Goal: Transaction & Acquisition: Purchase product/service

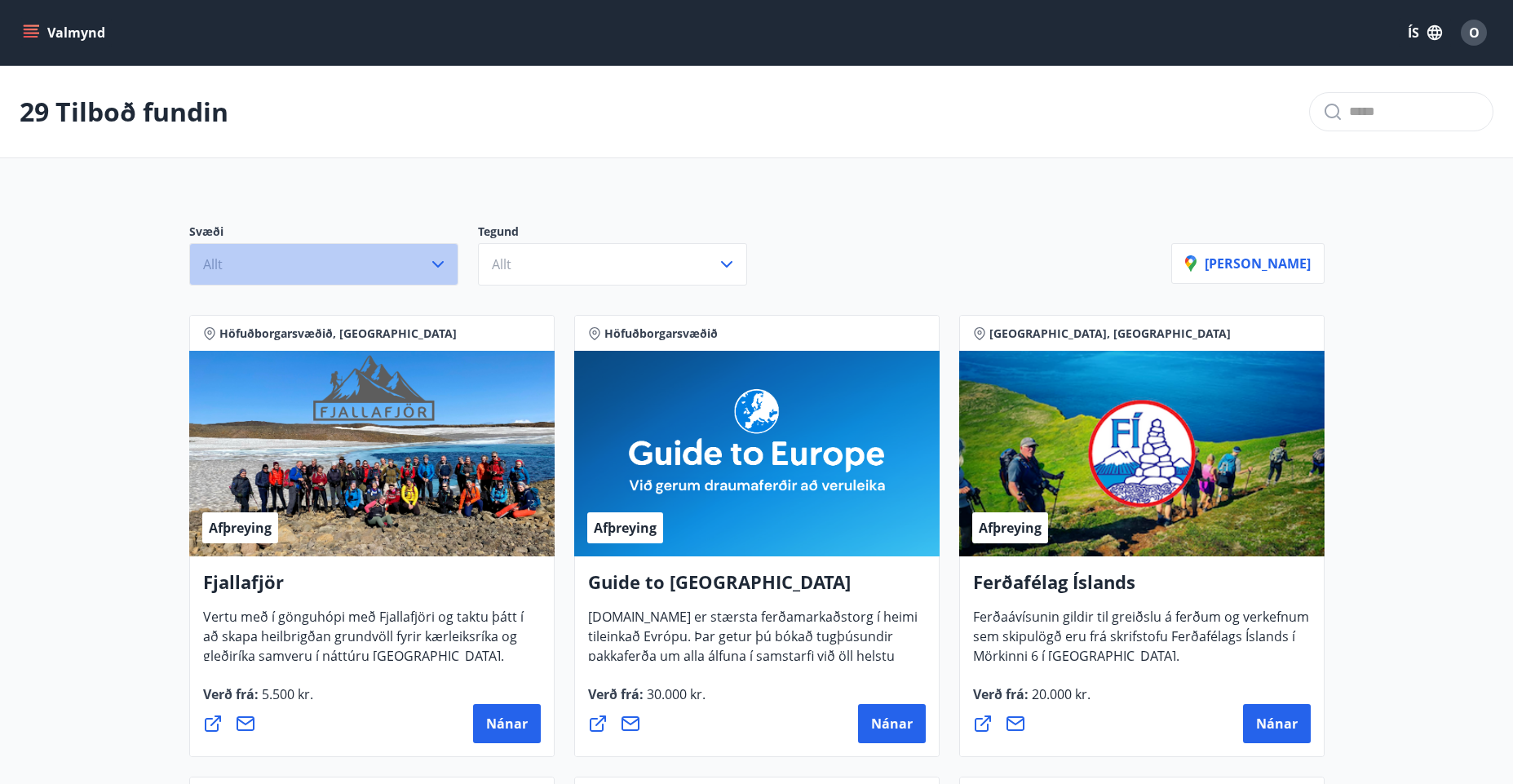
click at [440, 269] on icon "button" at bounding box center [437, 264] width 20 height 20
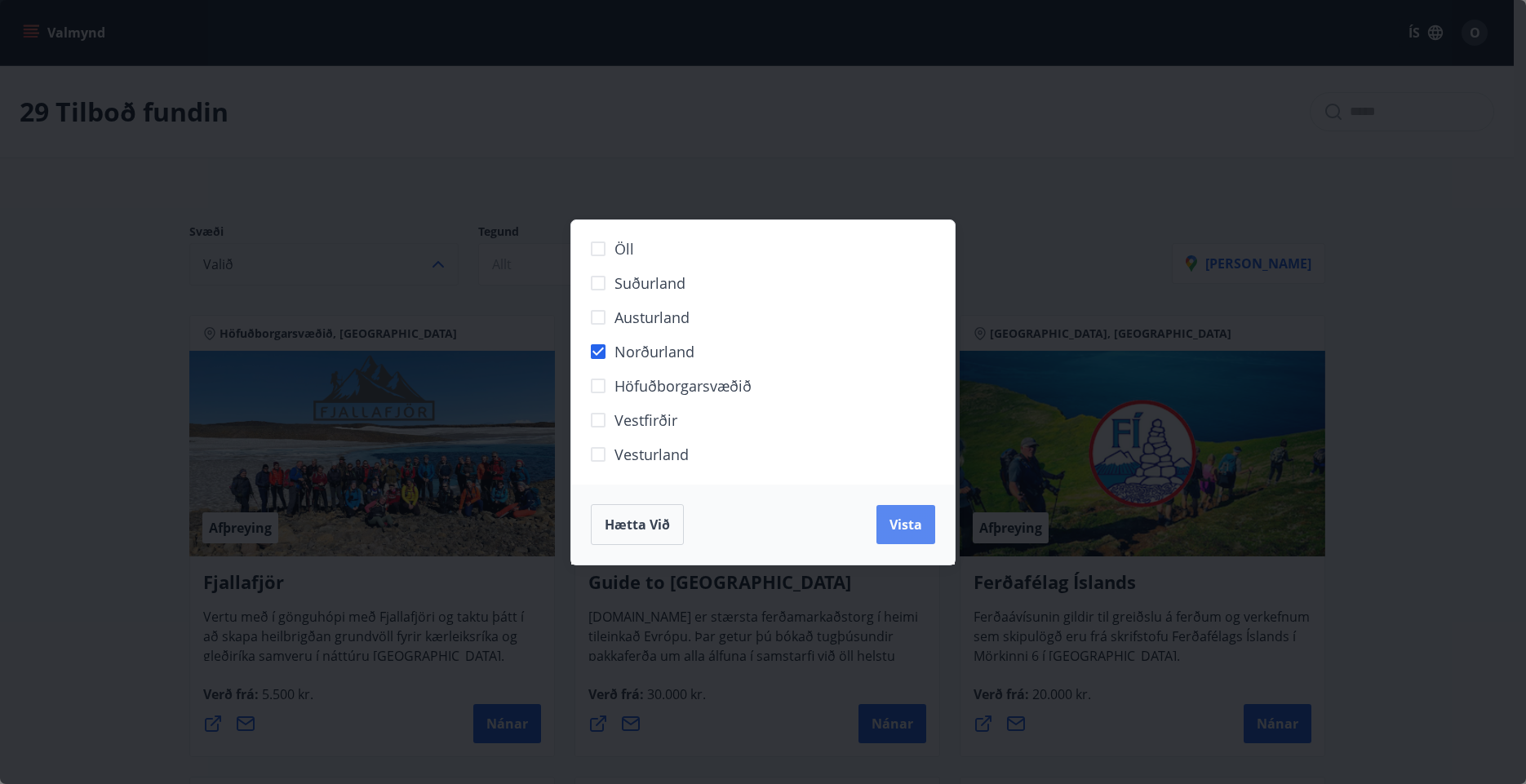
click at [909, 519] on span "Vista" at bounding box center [906, 524] width 33 height 18
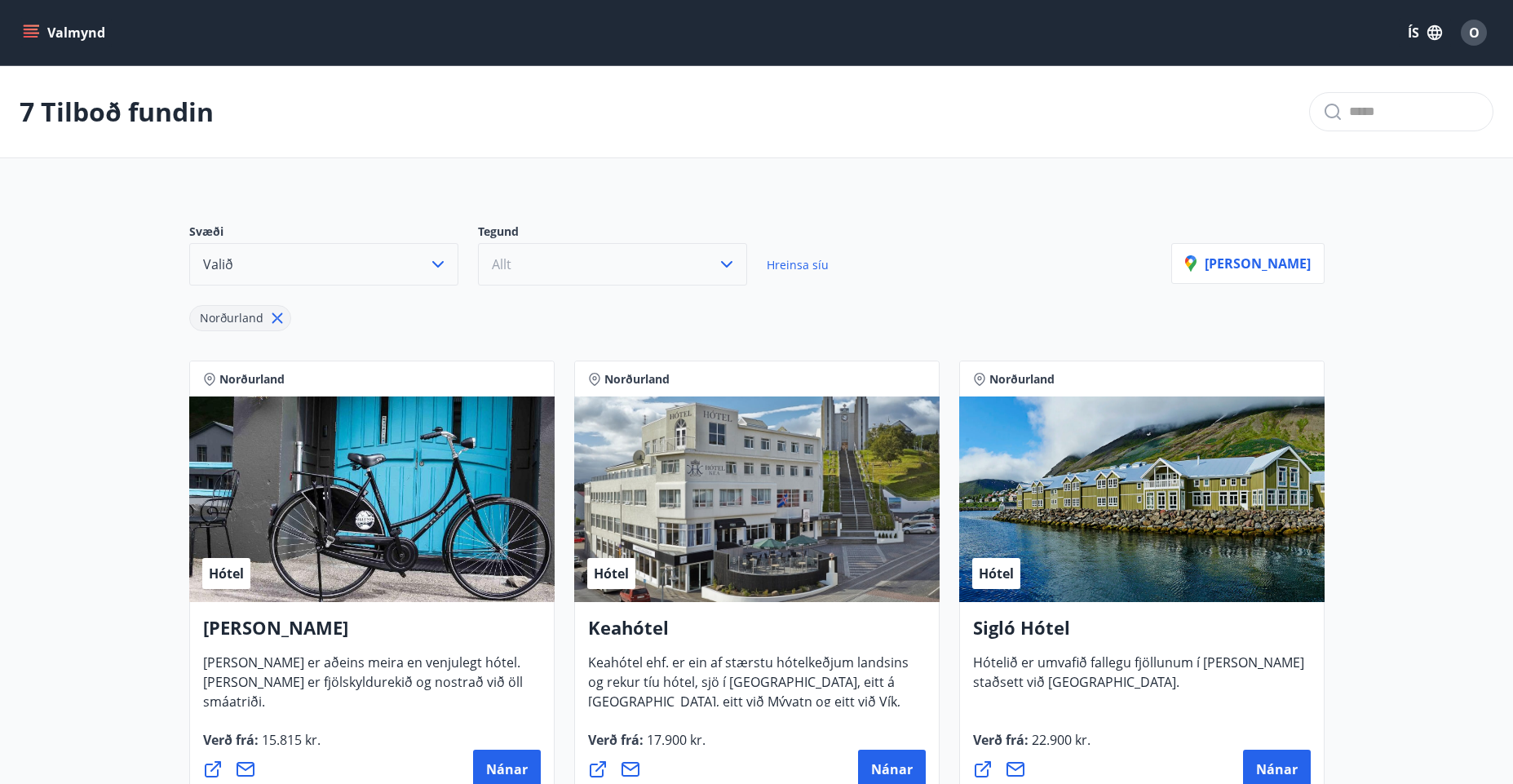
click at [698, 264] on button "Allt" at bounding box center [612, 264] width 269 height 42
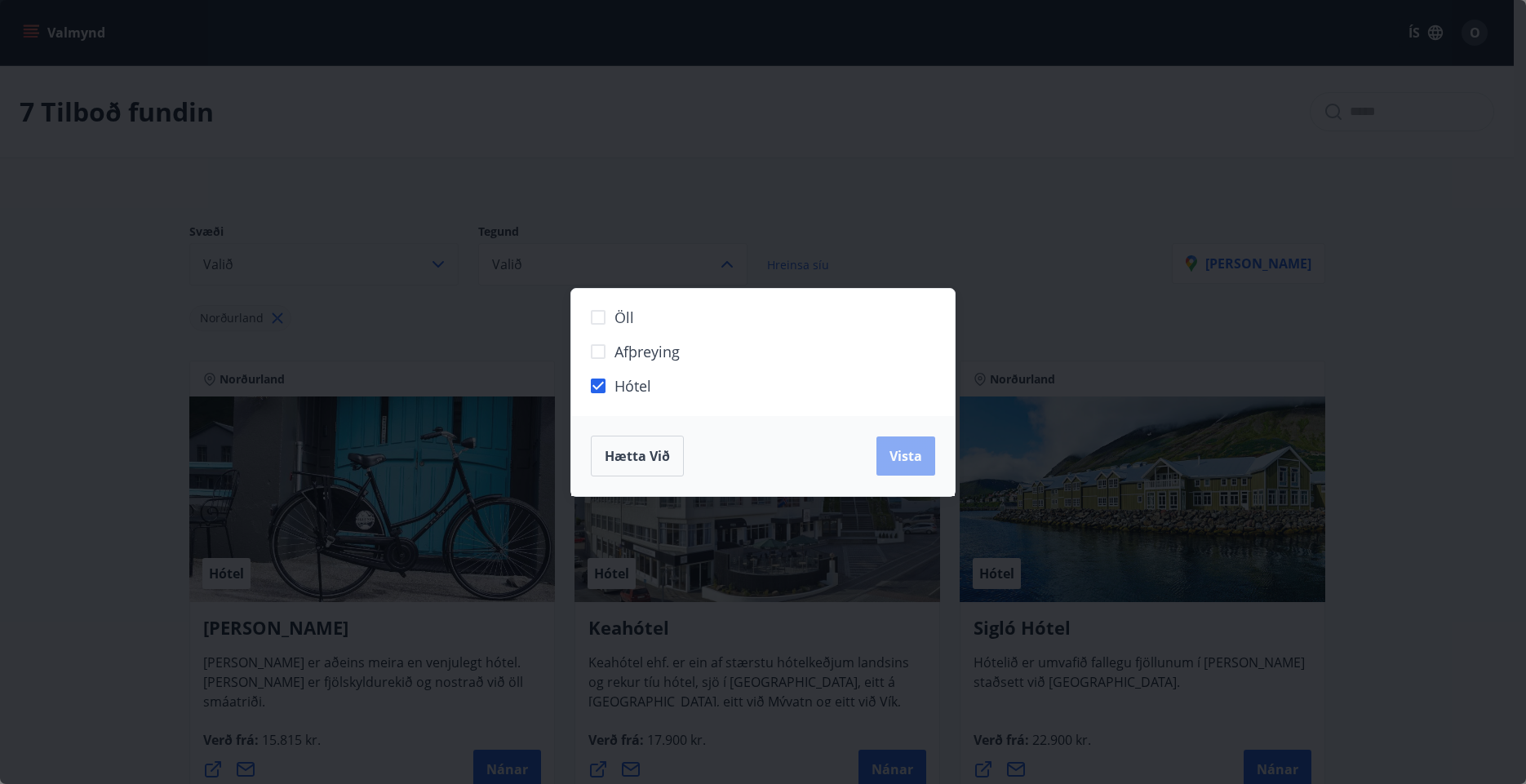
click at [909, 447] on span "Vista" at bounding box center [906, 455] width 33 height 18
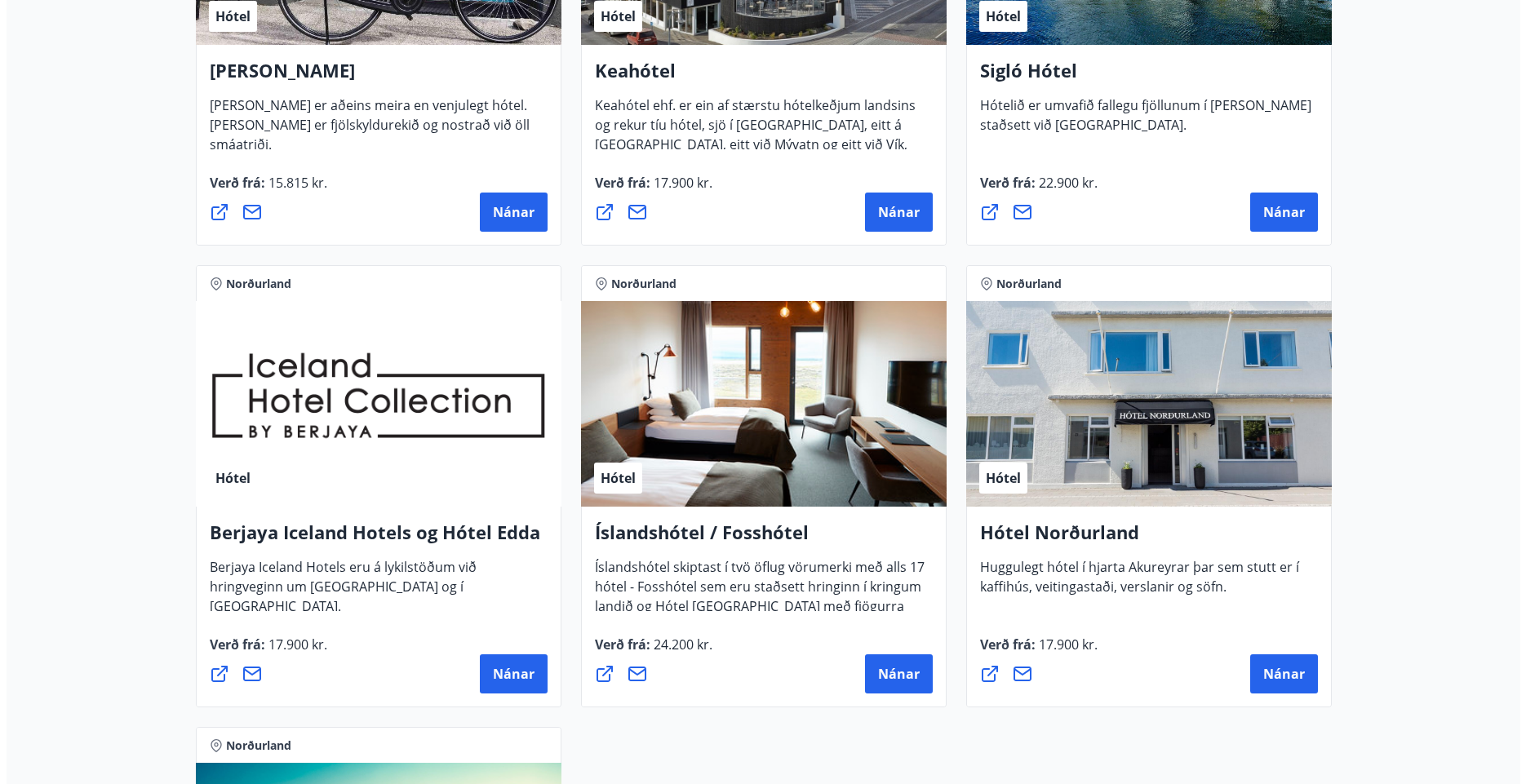
scroll to position [570, 0]
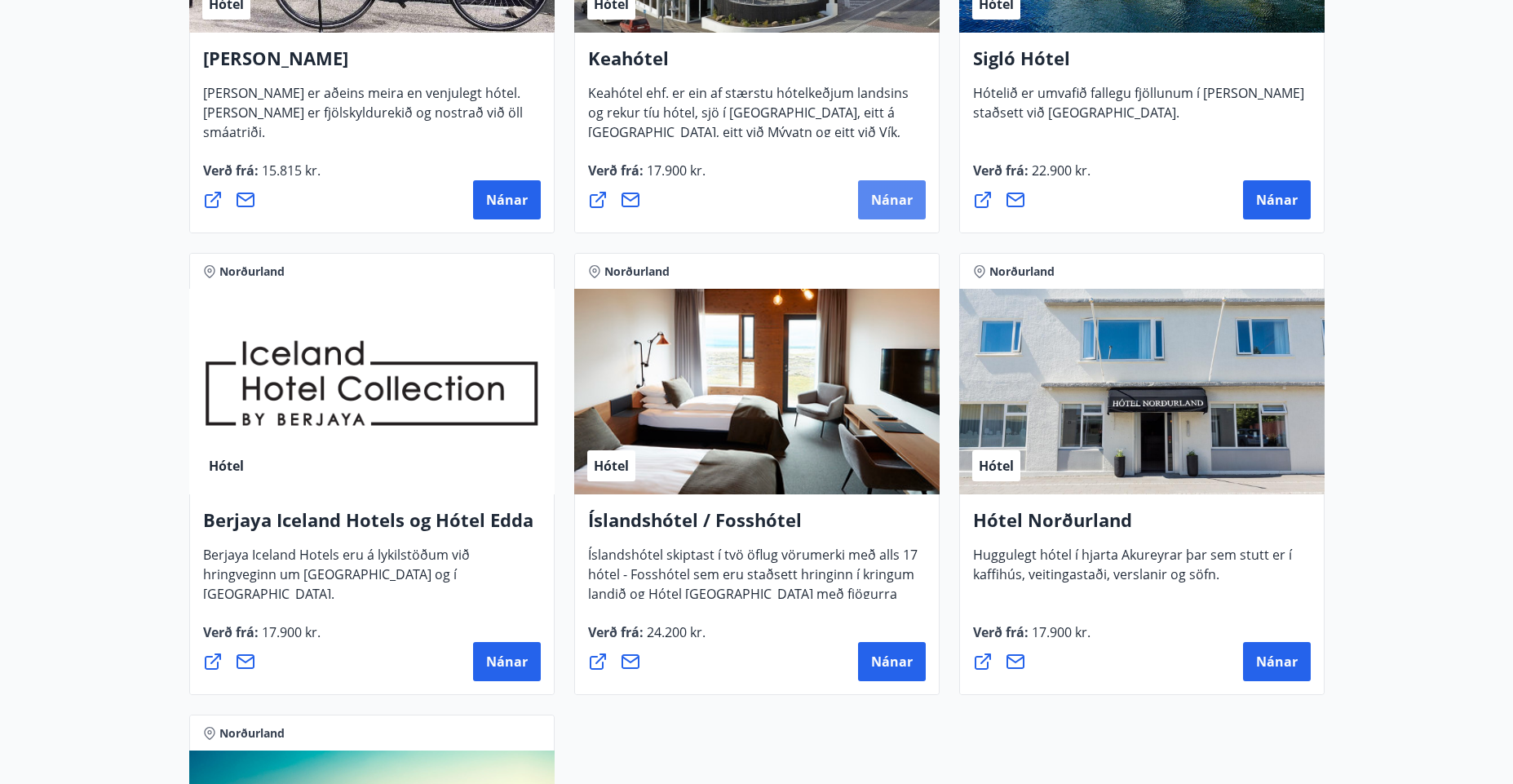
click at [915, 202] on button "Nánar" at bounding box center [891, 199] width 68 height 39
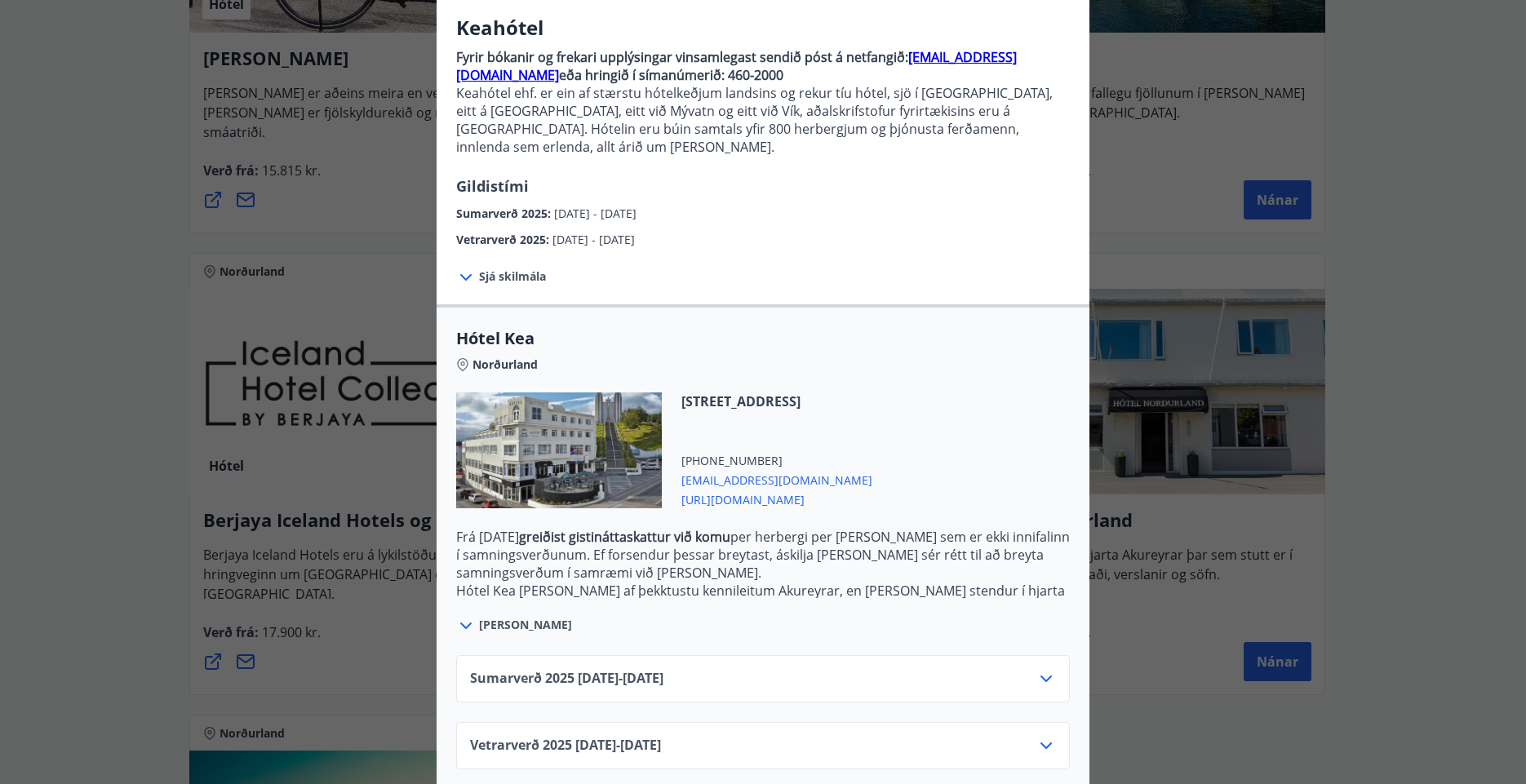
scroll to position [129, 0]
click at [520, 269] on span "Sjá skilmála" at bounding box center [513, 277] width 67 height 16
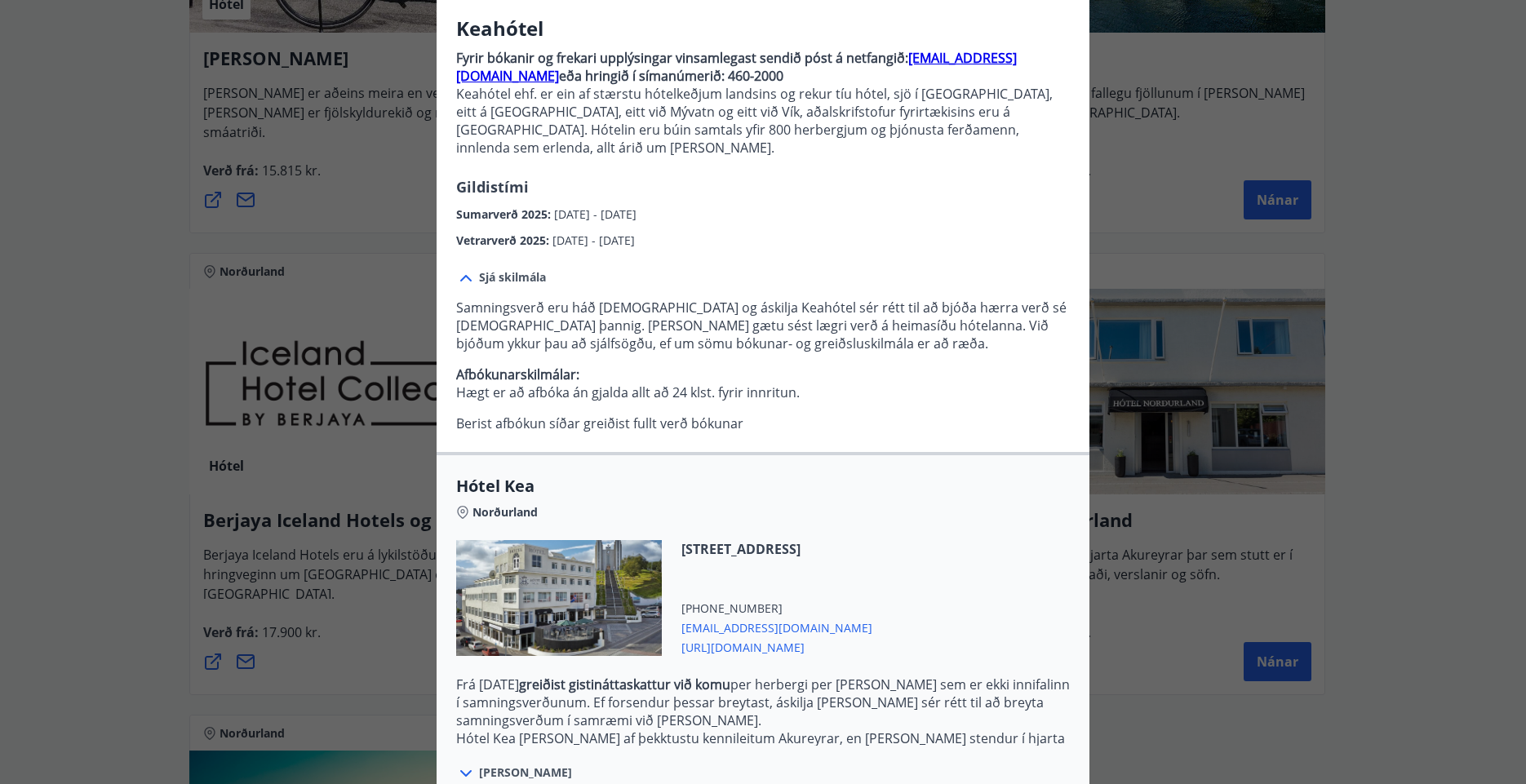
click at [969, 250] on div "Sjá skilmála Samningsverð eru háð [DEMOGRAPHIC_DATA] og áskilja [PERSON_NAME] s…" at bounding box center [763, 351] width 653 height 202
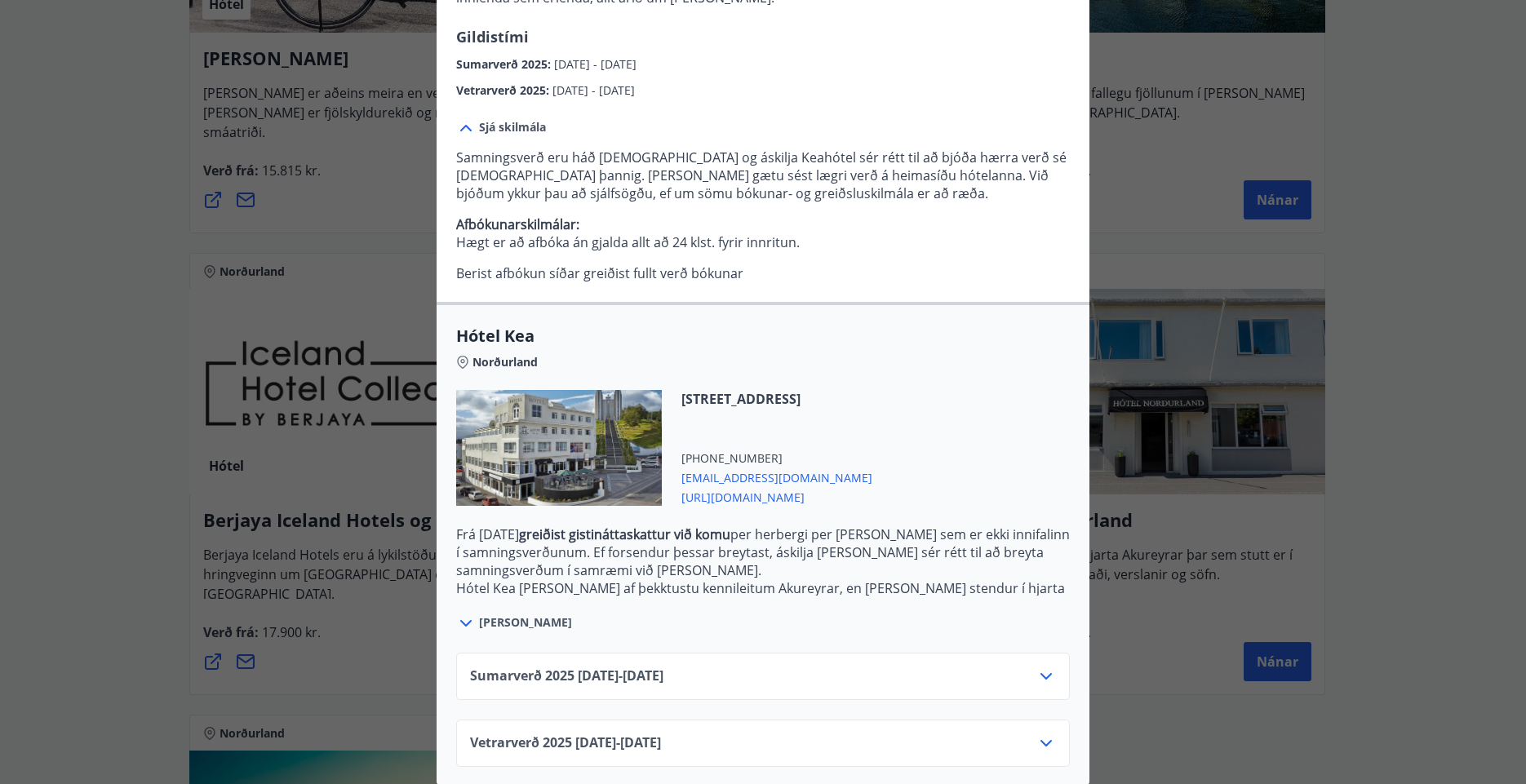
scroll to position [276, 0]
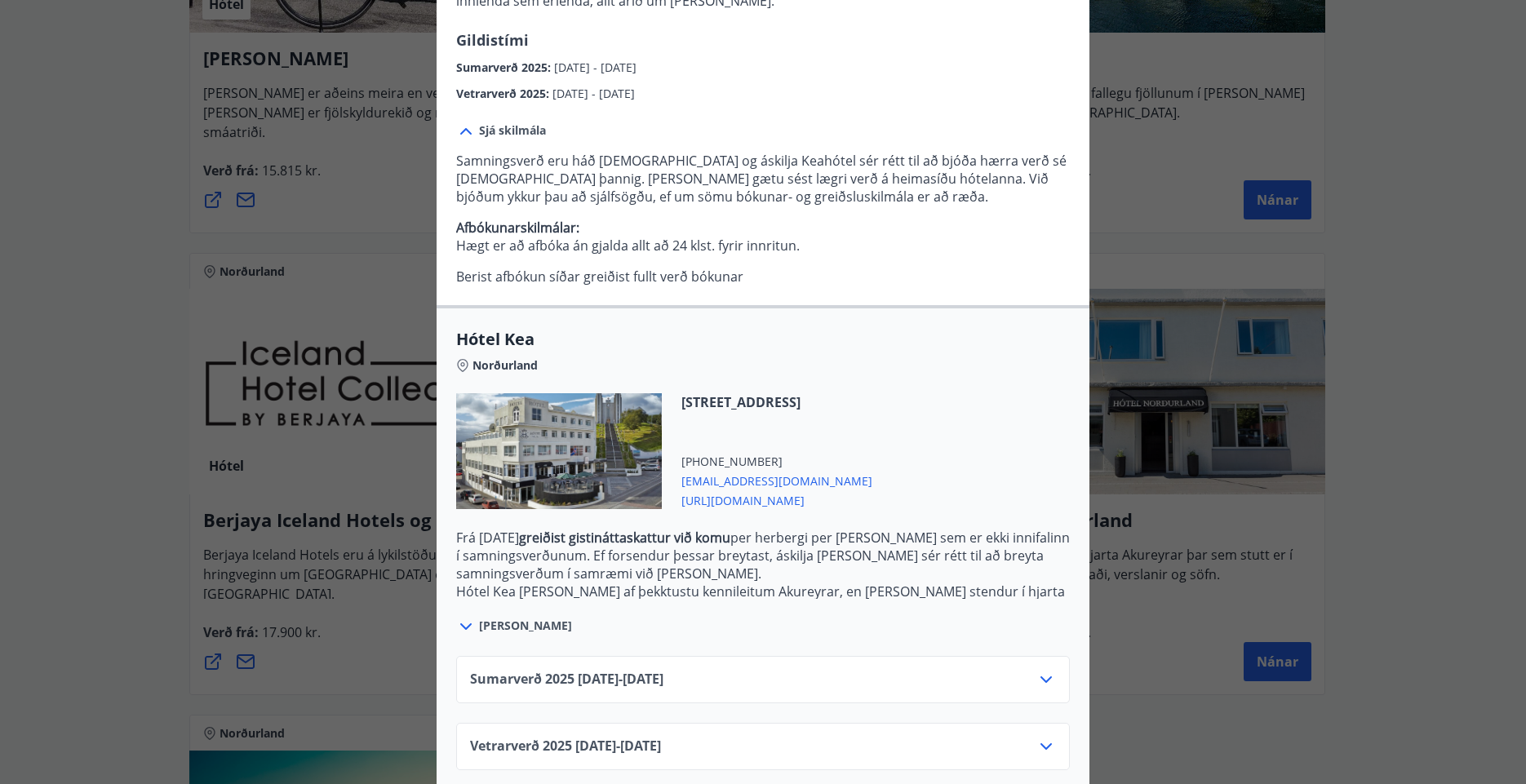
click at [1039, 669] on icon at bounding box center [1046, 679] width 20 height 20
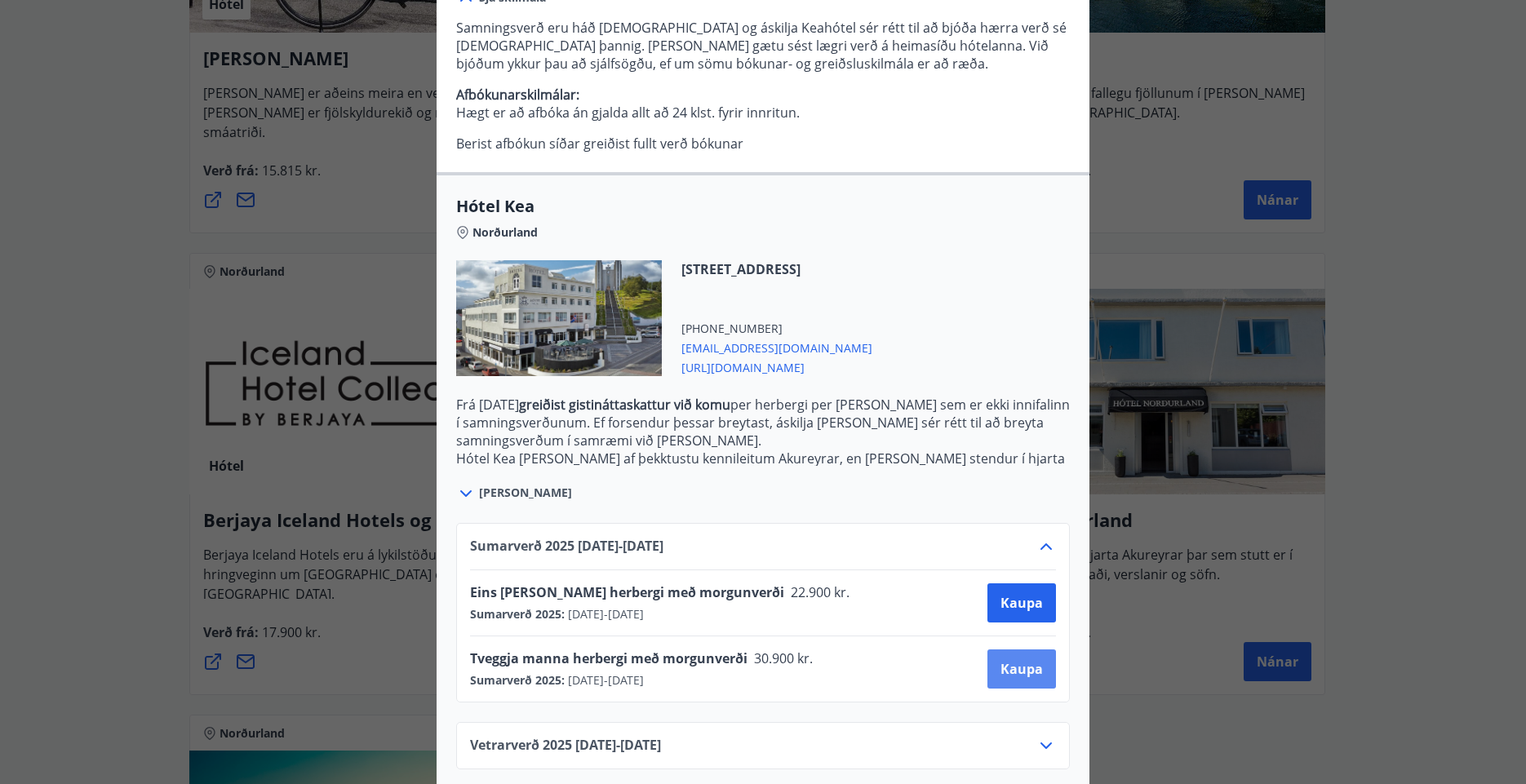
scroll to position [407, 0]
click at [1003, 595] on span "Kaupa" at bounding box center [1021, 603] width 42 height 18
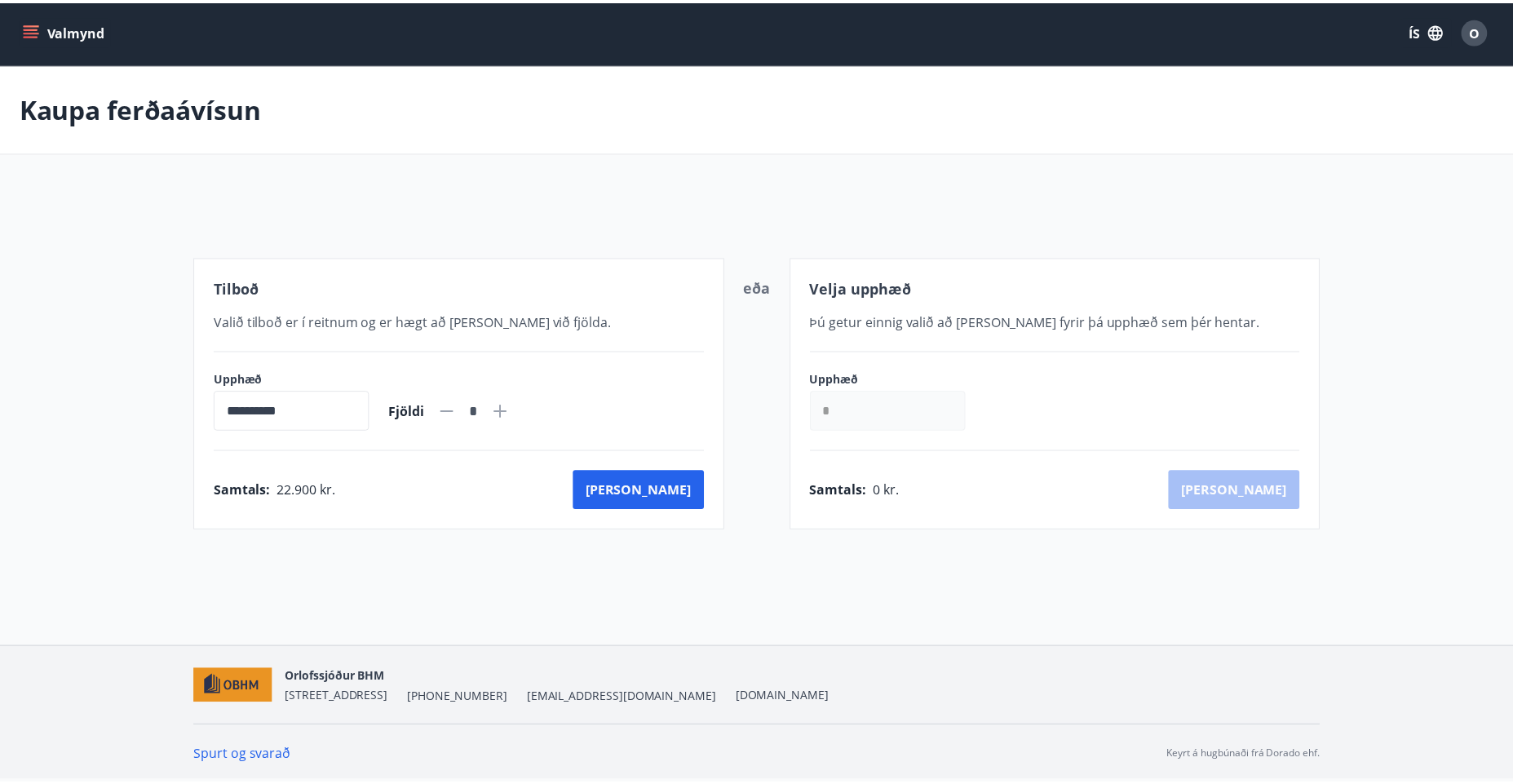
scroll to position [3, 0]
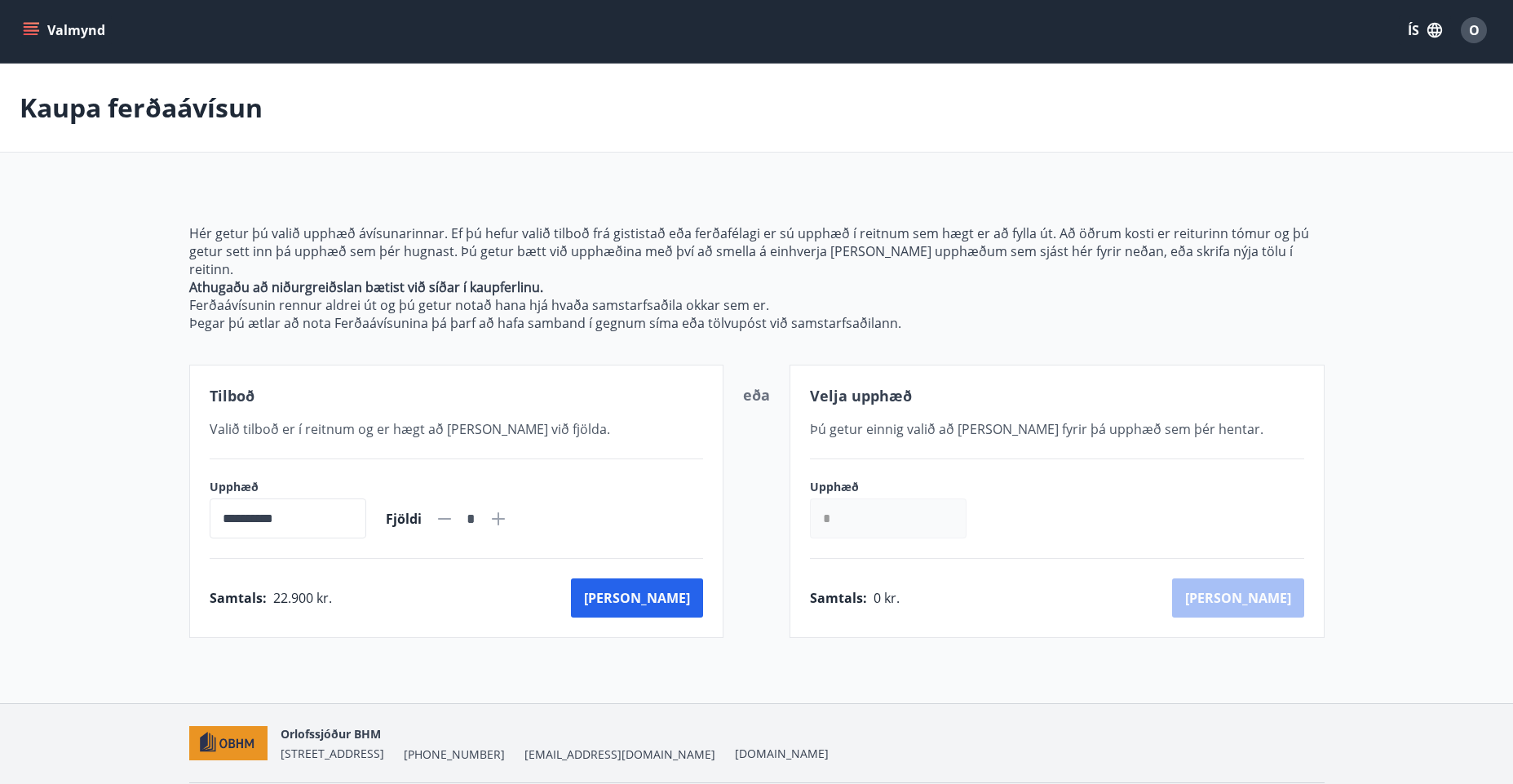
click at [861, 499] on input "*" at bounding box center [888, 518] width 157 height 40
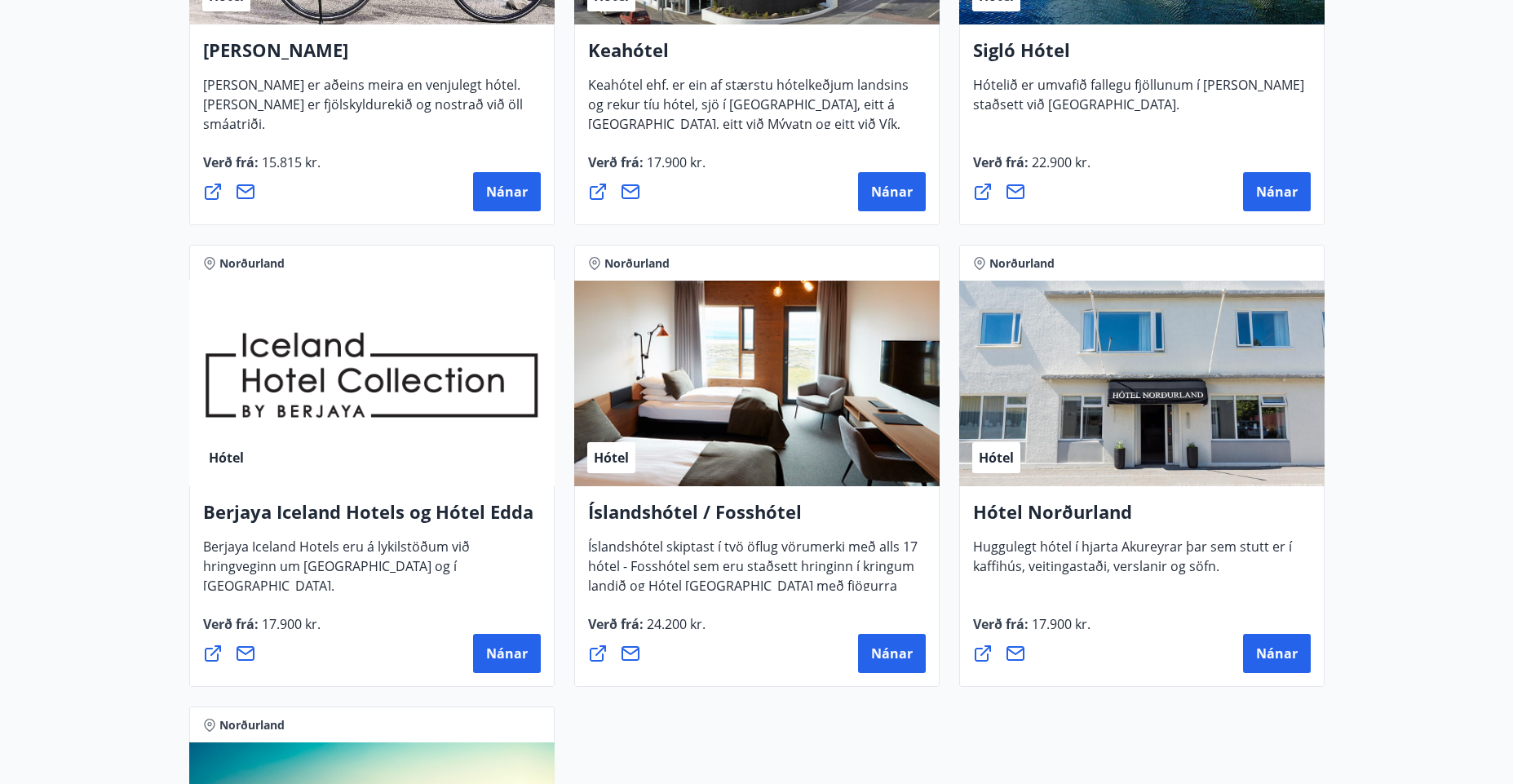
scroll to position [571, 0]
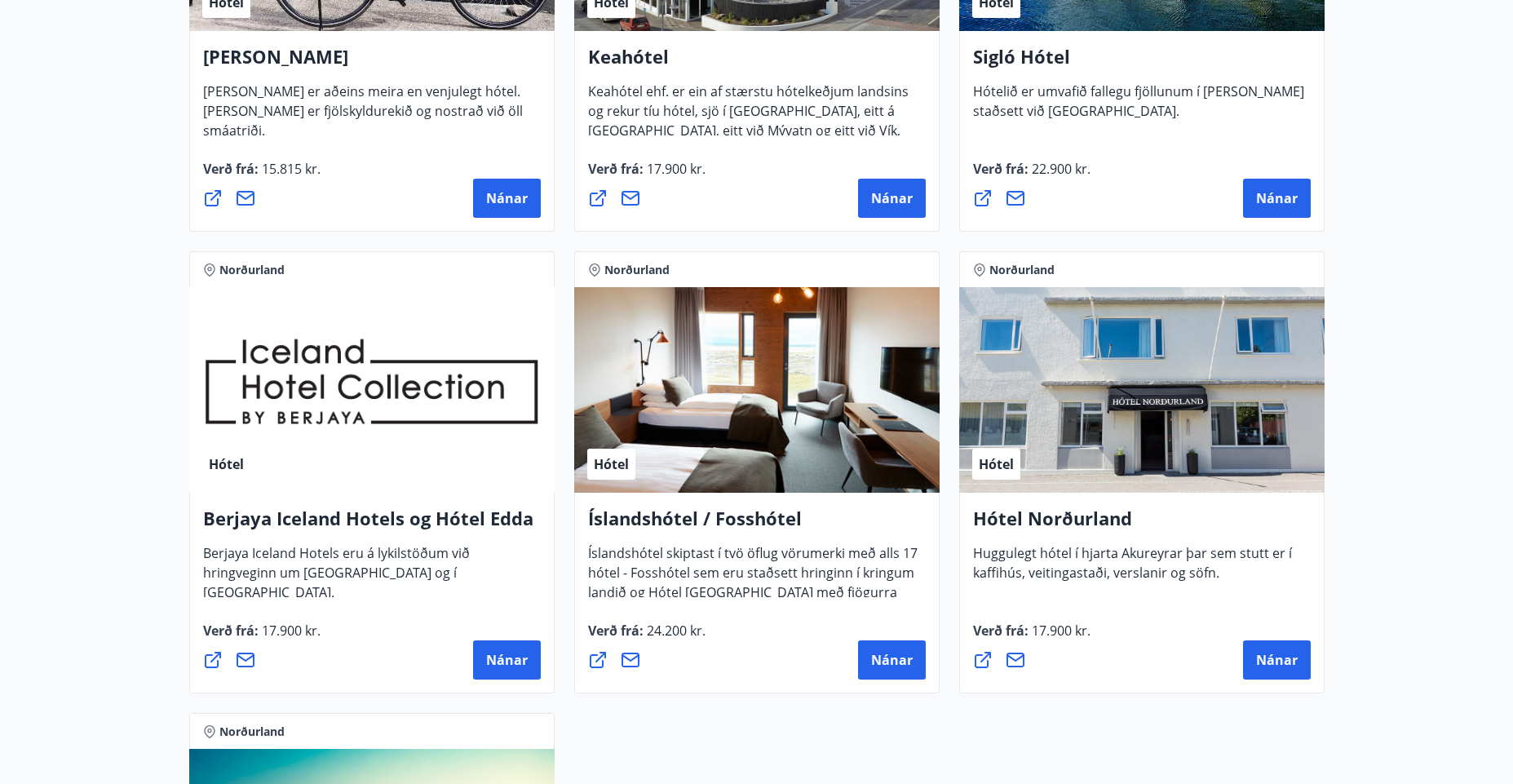
drag, startPoint x: 1379, startPoint y: 255, endPoint x: 1429, endPoint y: 269, distance: 51.9
click at [1372, 291] on main "7 Tilboð fundin Svæði Valið Tegund Valið Hreinsa síu [GEOGRAPHIC_DATA] [PERSON_…" at bounding box center [756, 329] width 1513 height 1670
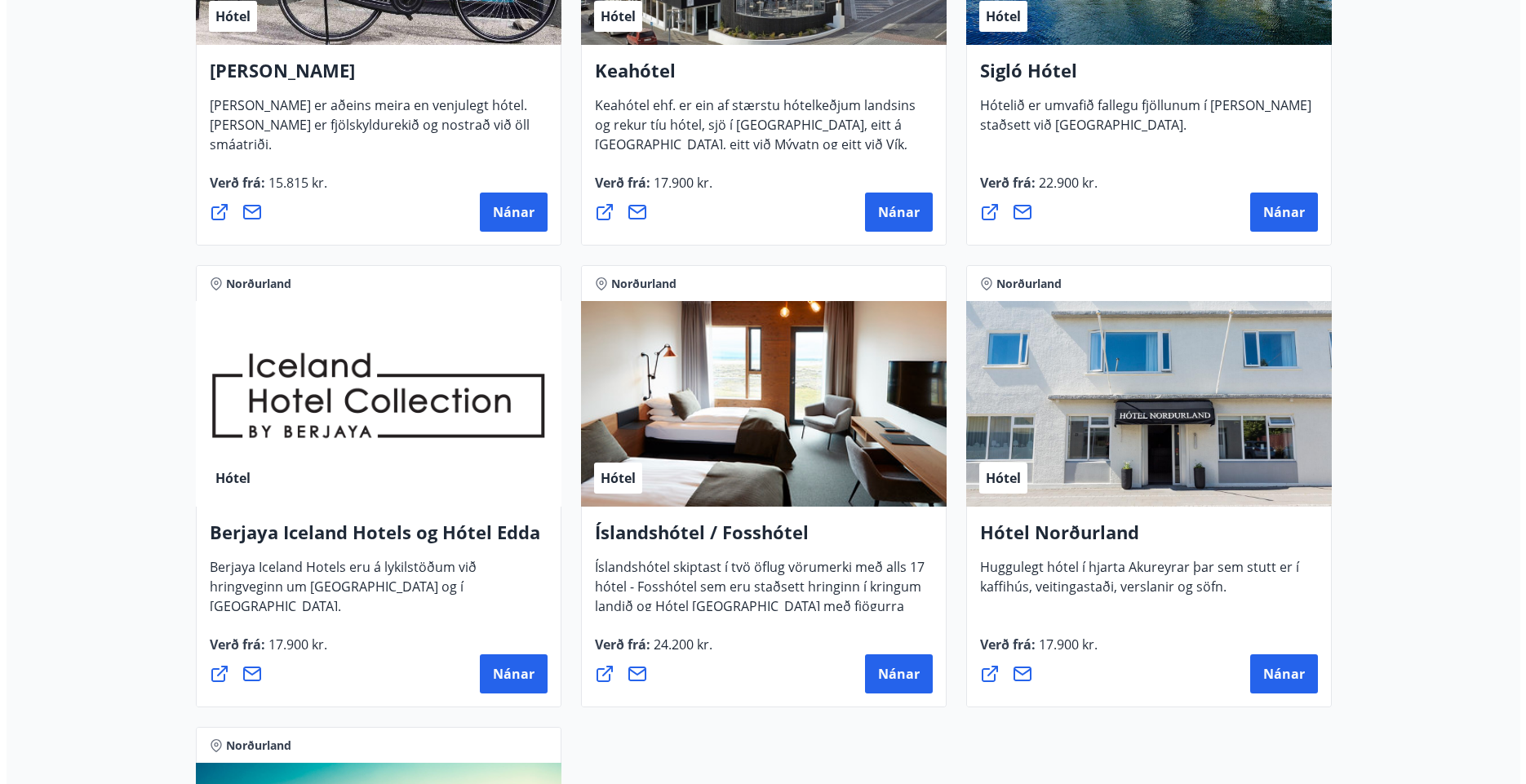
scroll to position [561, 0]
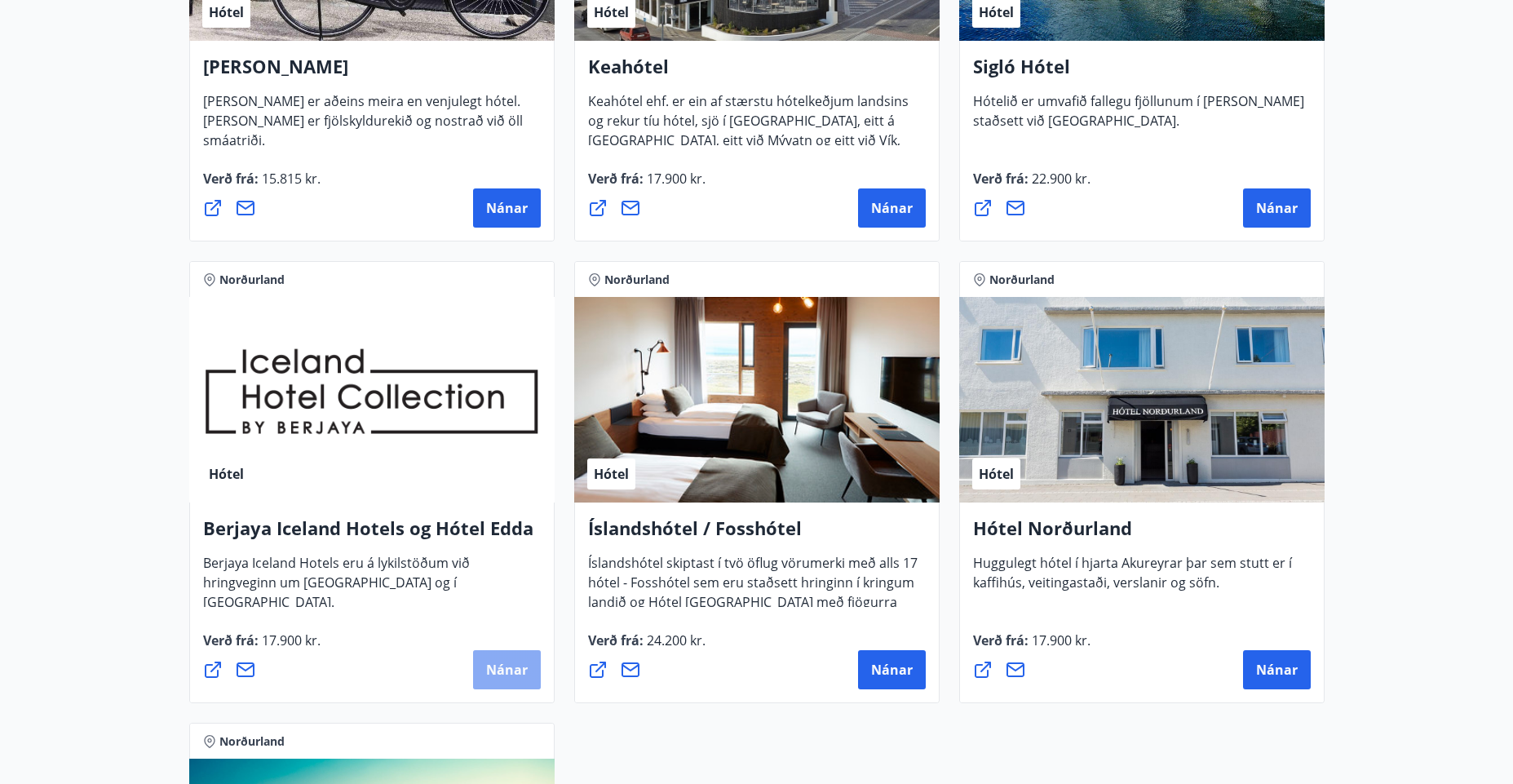
click at [500, 681] on button "Nánar" at bounding box center [506, 669] width 68 height 39
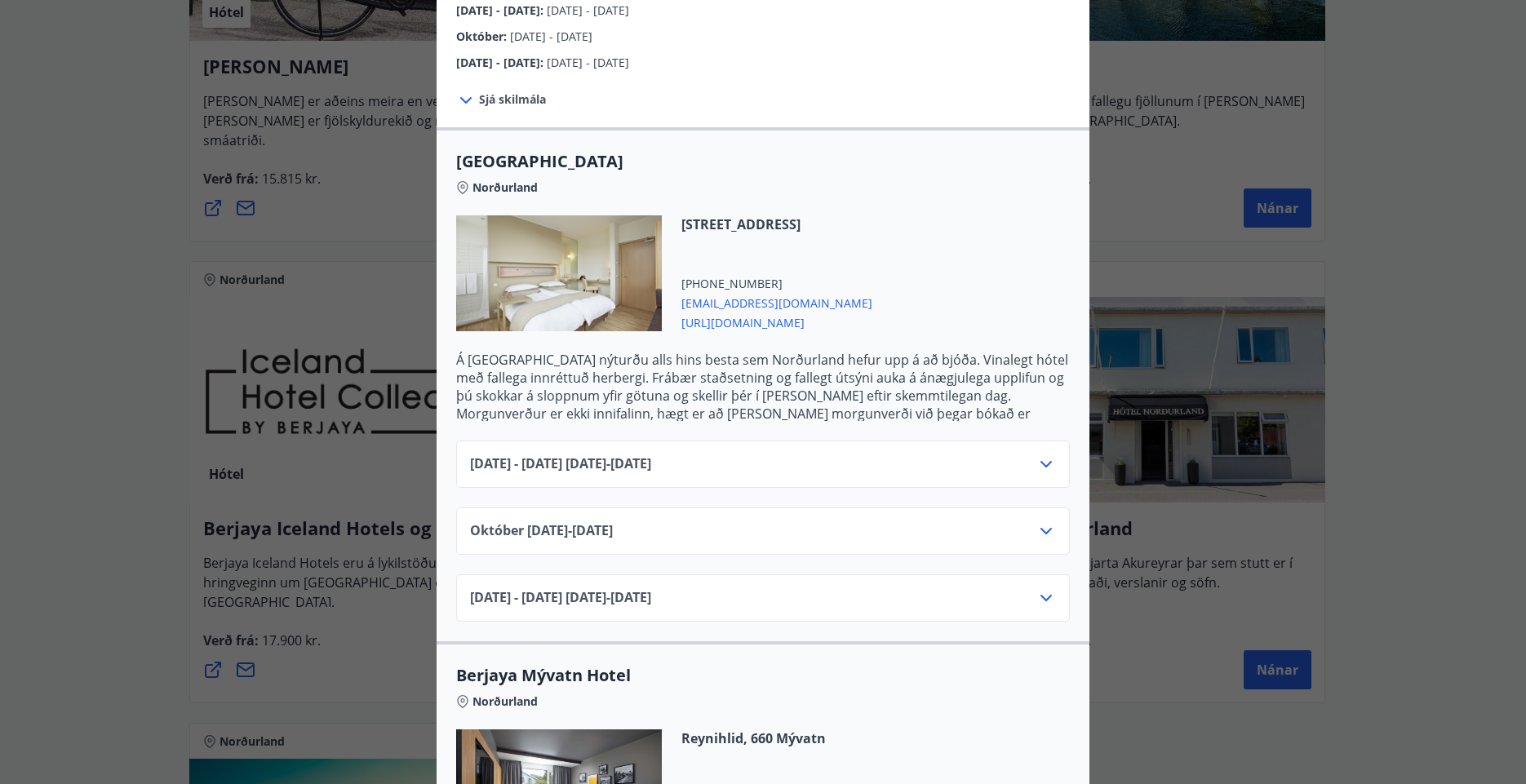
scroll to position [0, 0]
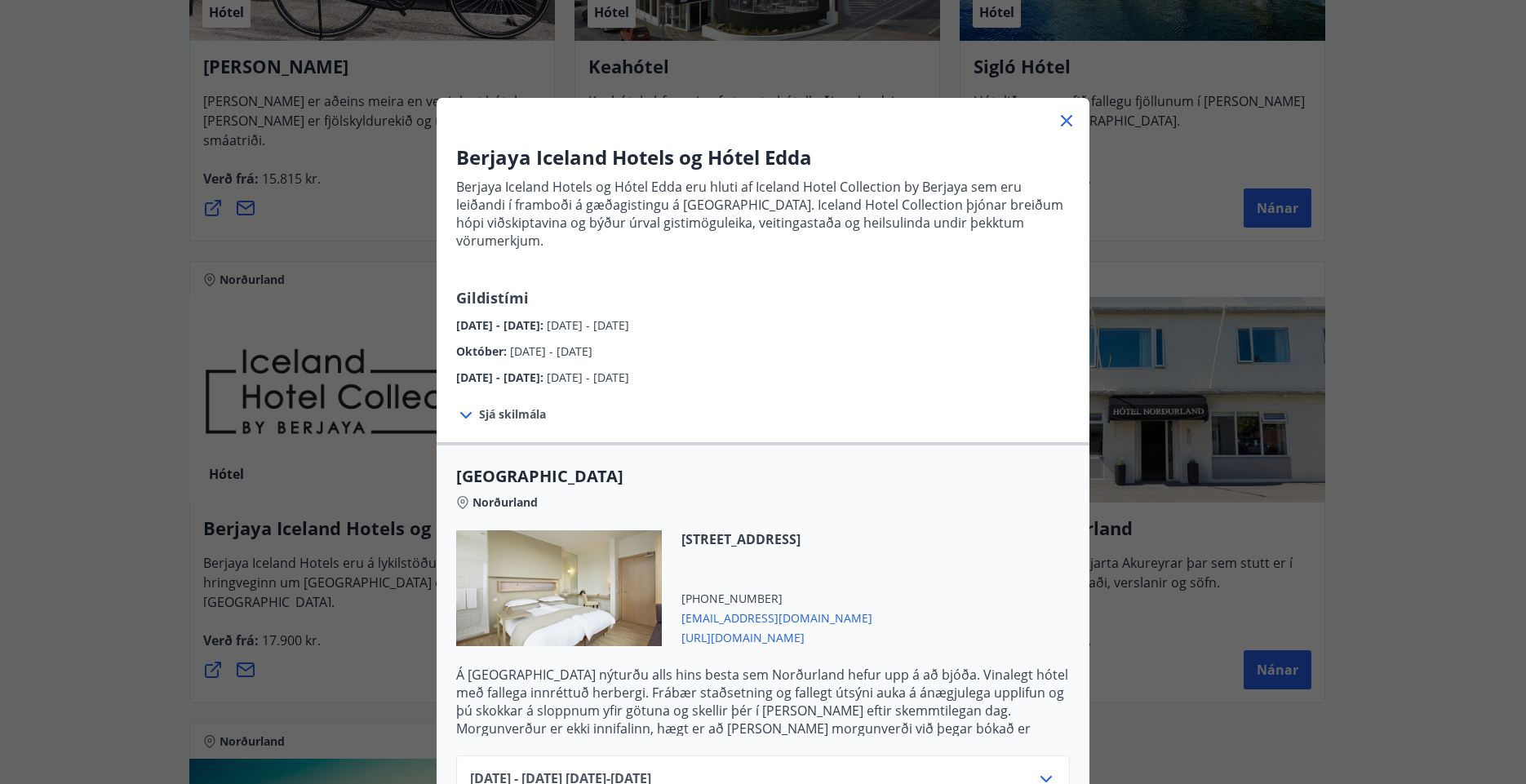
click at [1377, 551] on div "Berjaya Iceland Hotels og Hótel Edda Berjaya Iceland Hotels og Hótel Edda eru h…" at bounding box center [763, 392] width 1526 height 784
click at [1065, 127] on icon at bounding box center [1066, 120] width 20 height 20
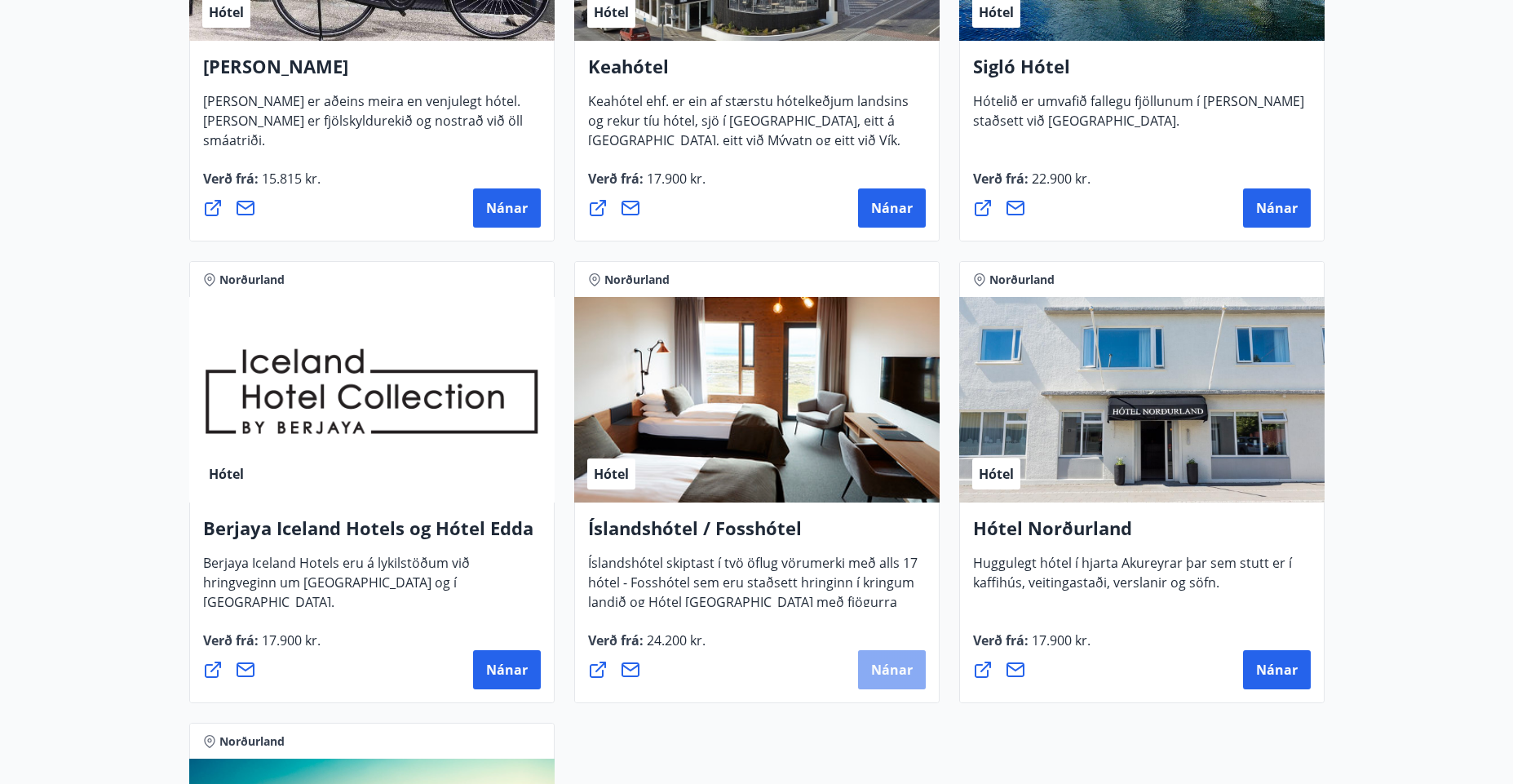
click at [894, 663] on span "Nánar" at bounding box center [891, 669] width 42 height 18
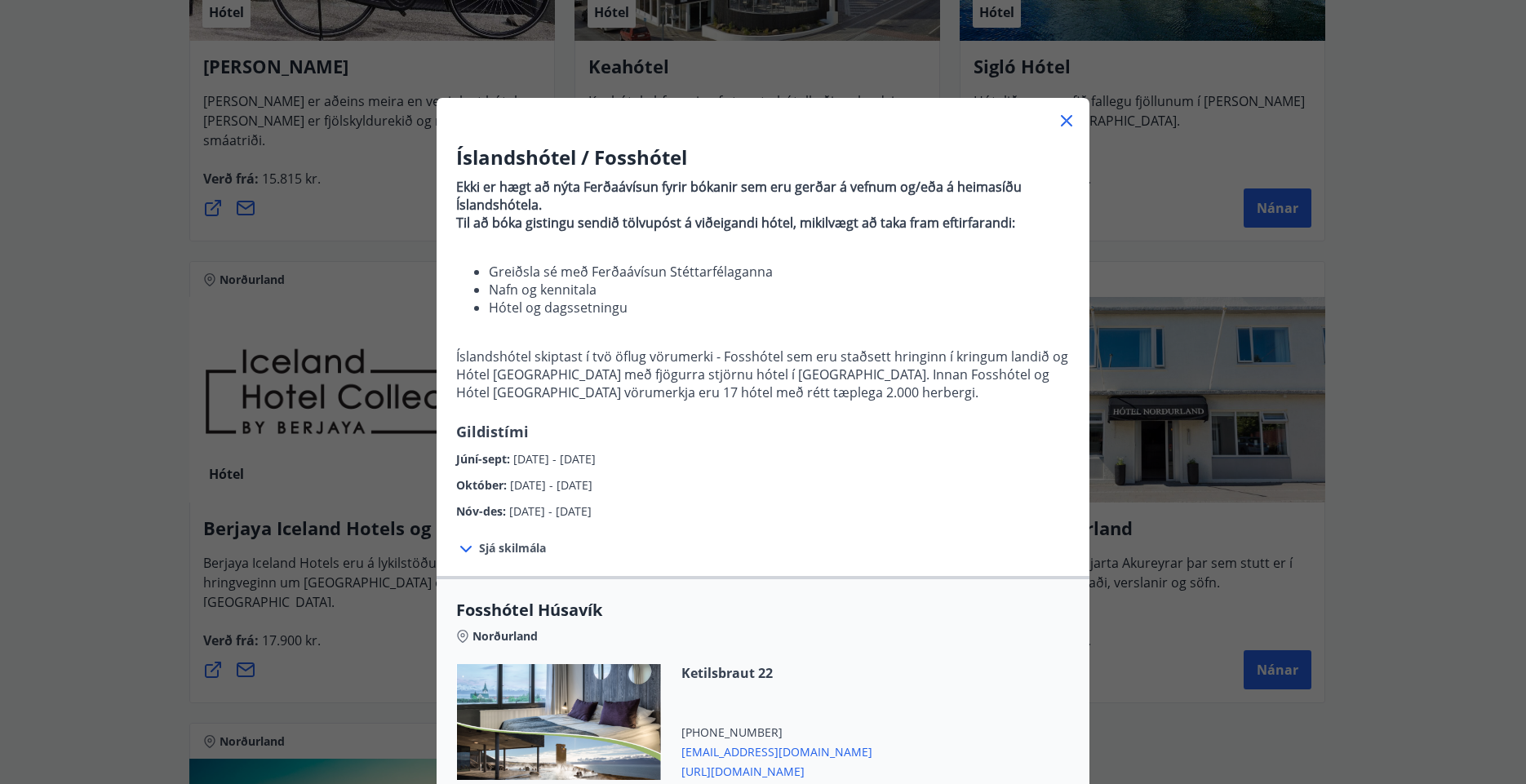
click at [1062, 121] on icon at bounding box center [1066, 120] width 20 height 20
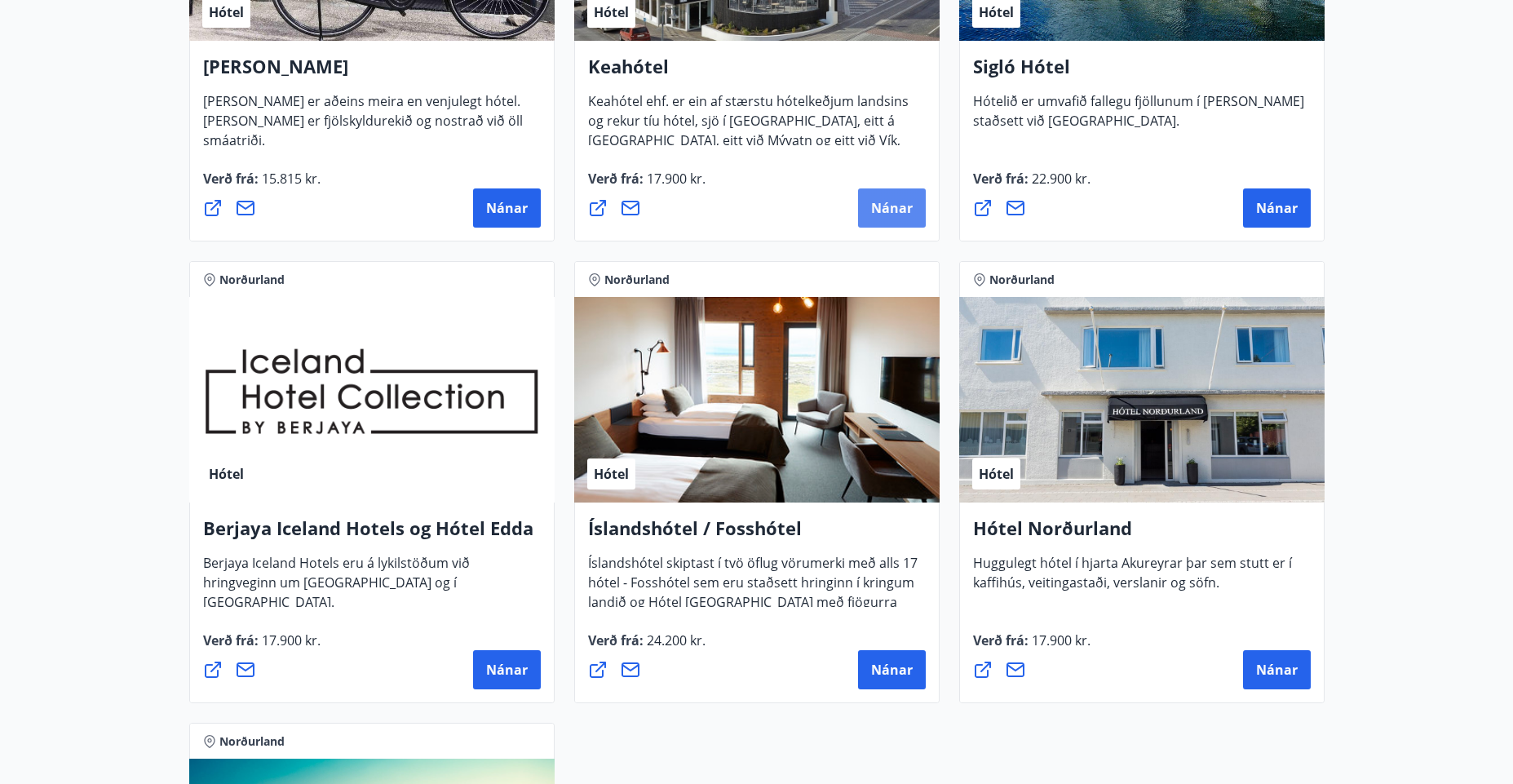
click at [894, 202] on span "Nánar" at bounding box center [891, 207] width 42 height 18
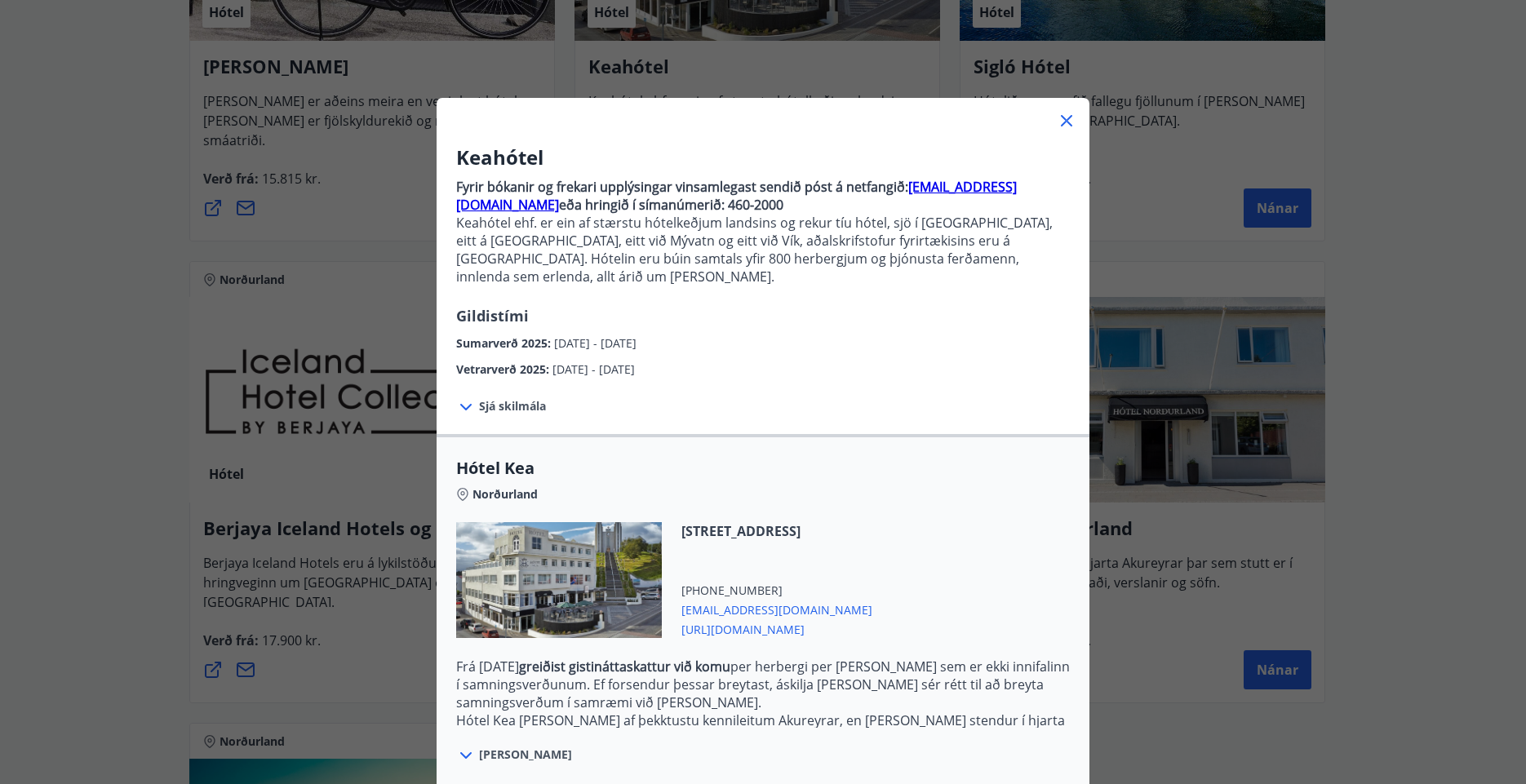
click at [1067, 119] on icon at bounding box center [1066, 120] width 20 height 20
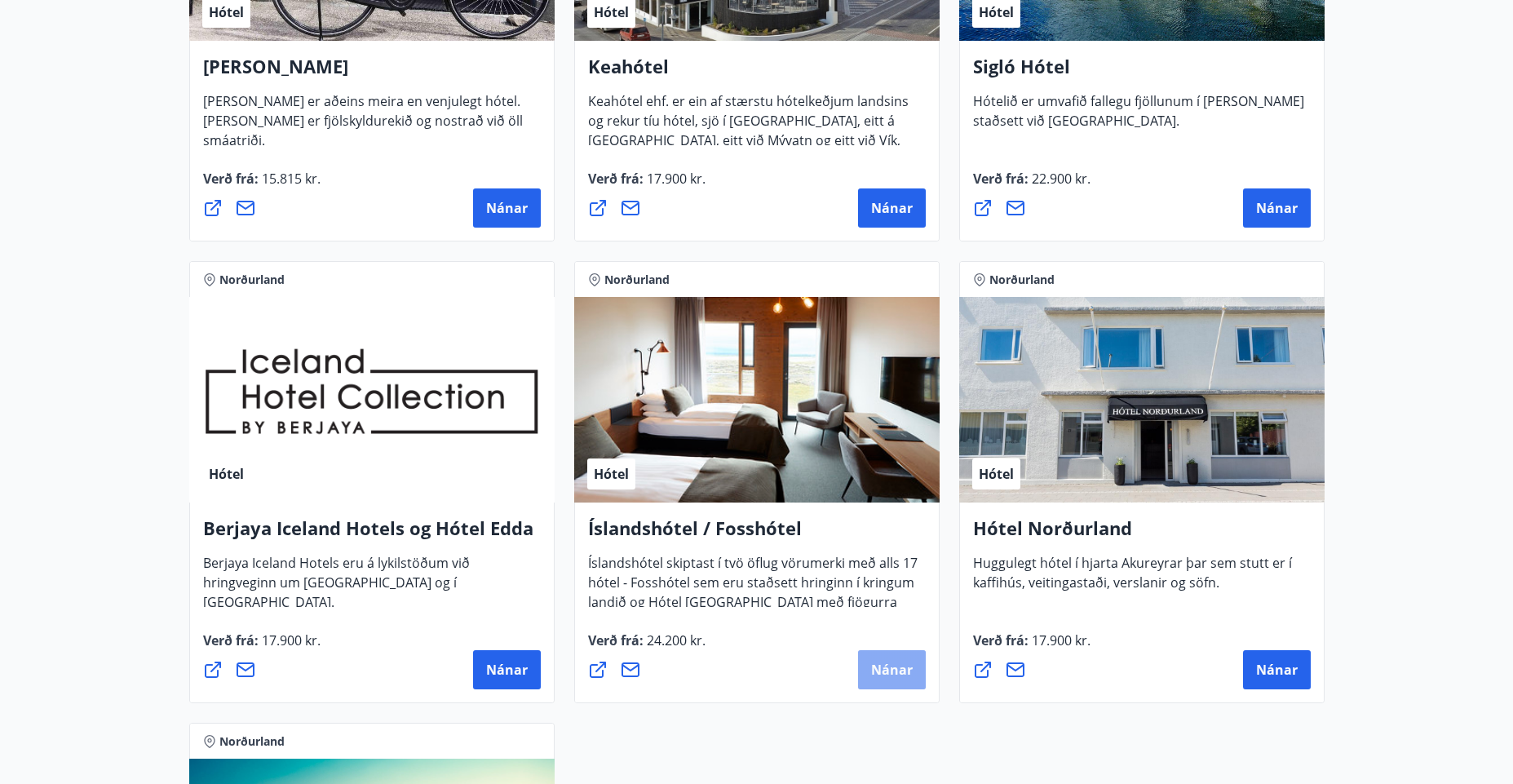
click at [878, 676] on span "Nánar" at bounding box center [891, 669] width 42 height 18
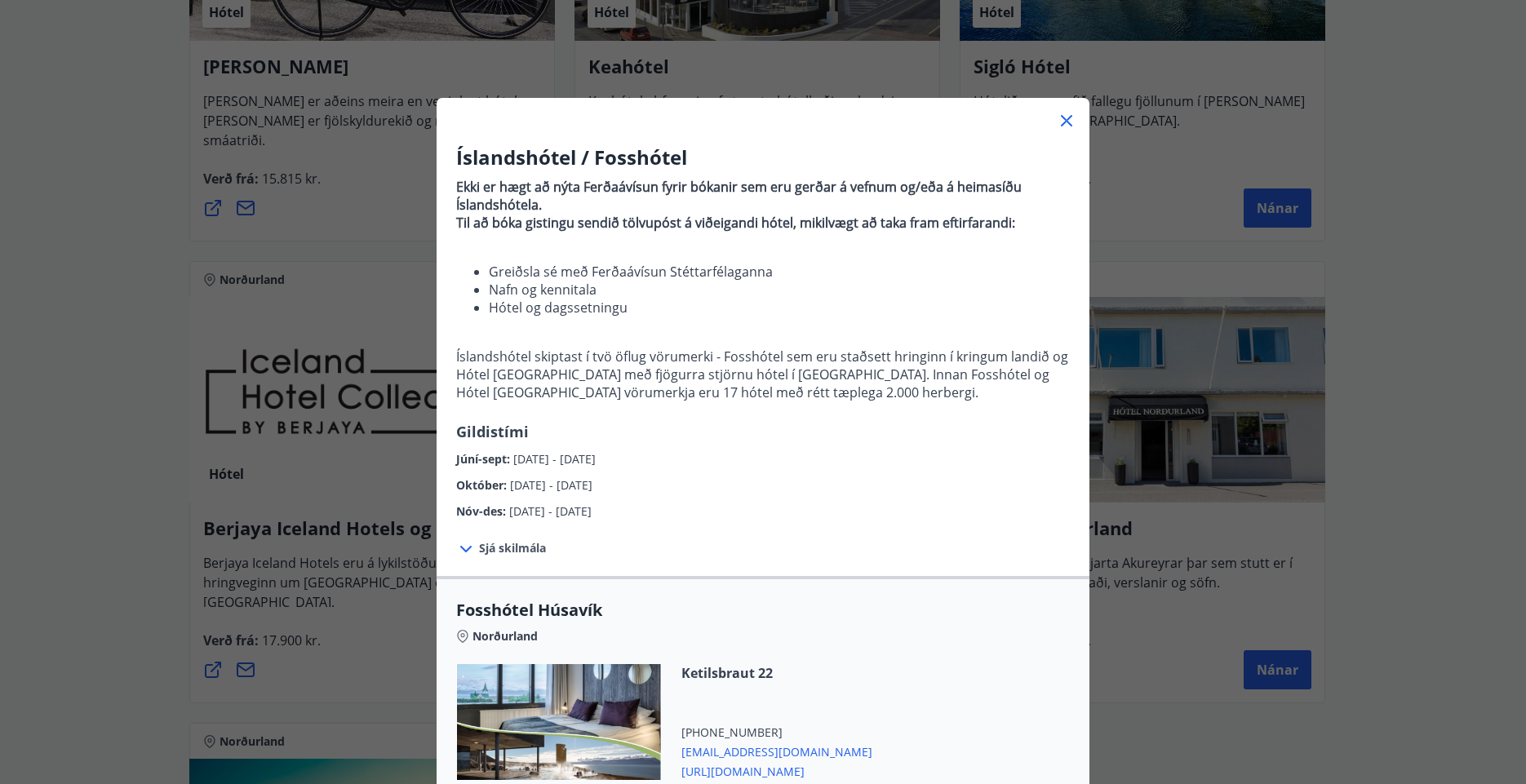
drag, startPoint x: 867, startPoint y: 674, endPoint x: 872, endPoint y: 654, distance: 20.6
click at [872, 654] on div "Fosshótel Húsavík Norðurland" at bounding box center [763, 631] width 614 height 65
drag, startPoint x: 949, startPoint y: 709, endPoint x: 964, endPoint y: 612, distance: 98.2
drag, startPoint x: 981, startPoint y: 446, endPoint x: 994, endPoint y: 486, distance: 42.1
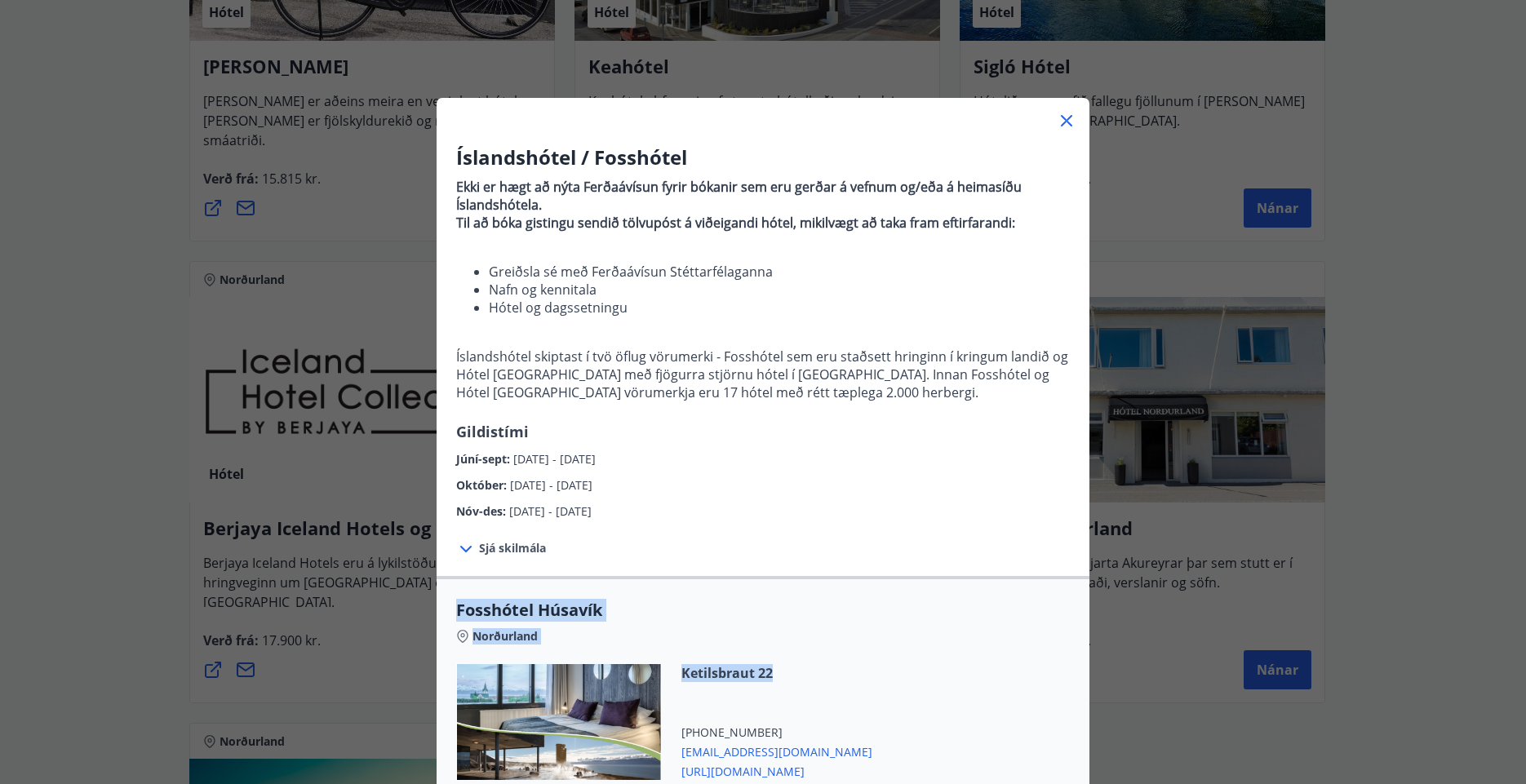
click at [982, 505] on div "Íslandshótel / Fosshótel Ekki er hægt að nýta Ferðaávísun fyrir bókanir sem eru…" at bounding box center [763, 332] width 653 height 377
